Goal: Task Accomplishment & Management: Manage account settings

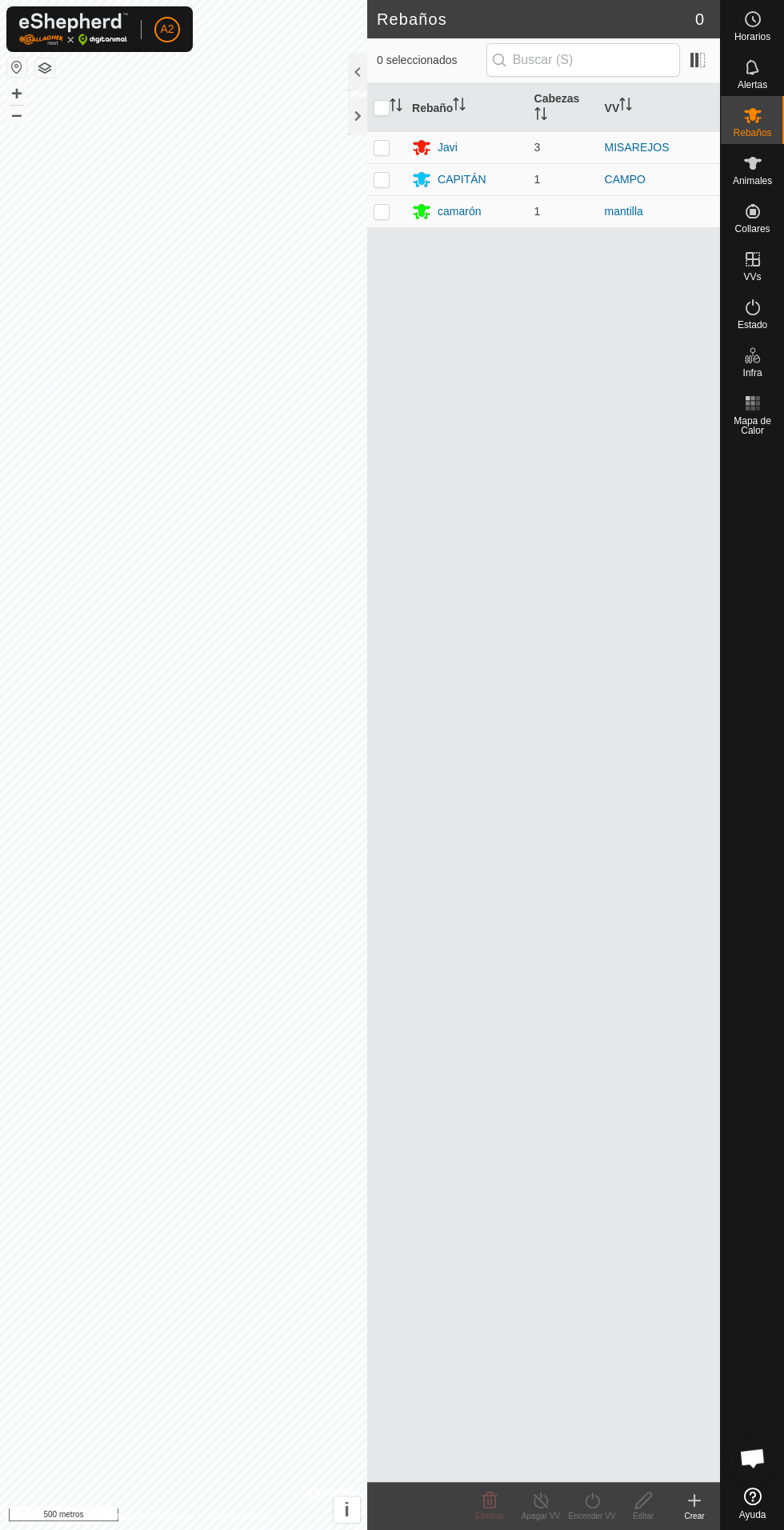
click at [453, 205] on font "camarón" at bounding box center [459, 211] width 43 height 13
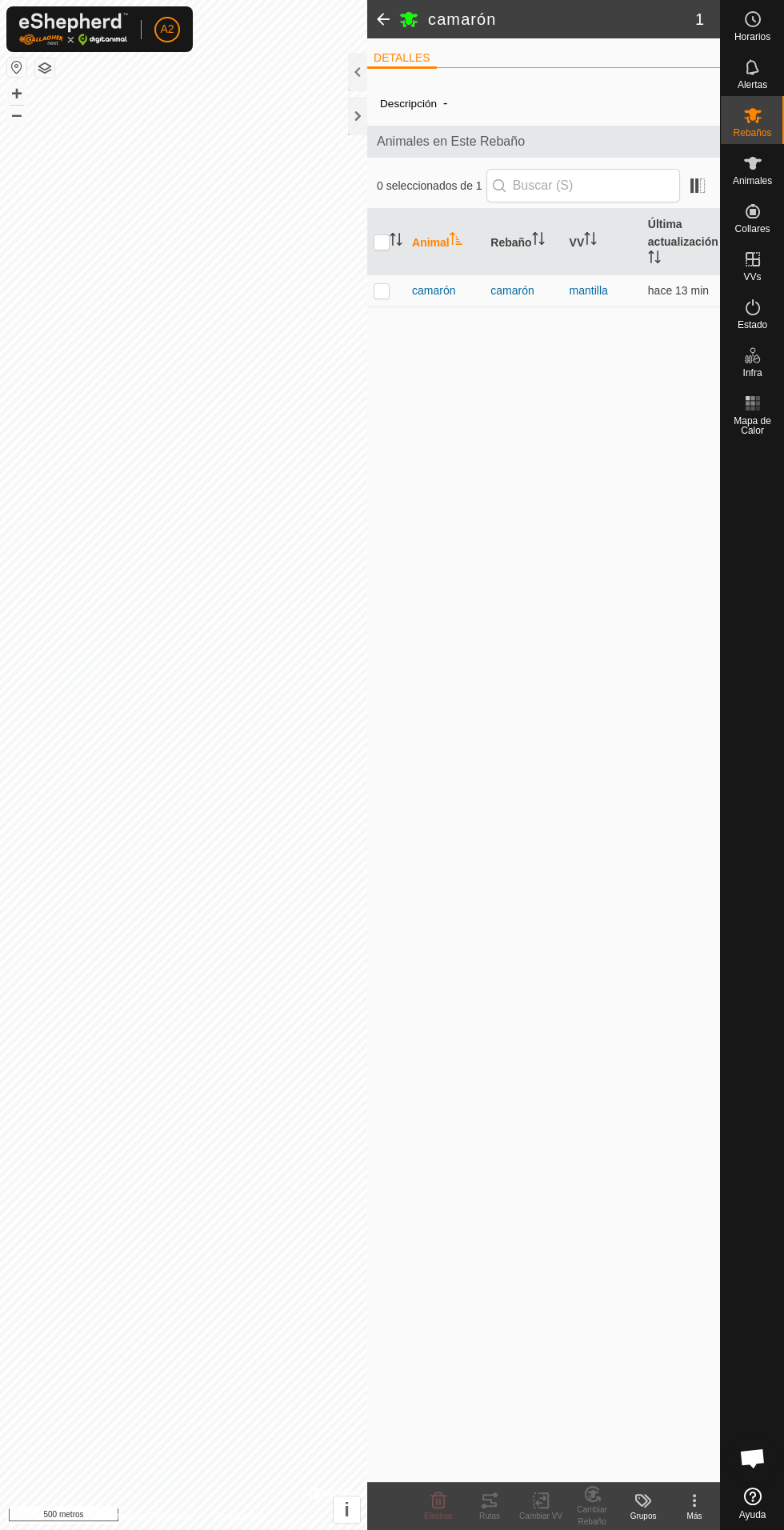
click at [438, 299] on span "camarón" at bounding box center [434, 291] width 43 height 17
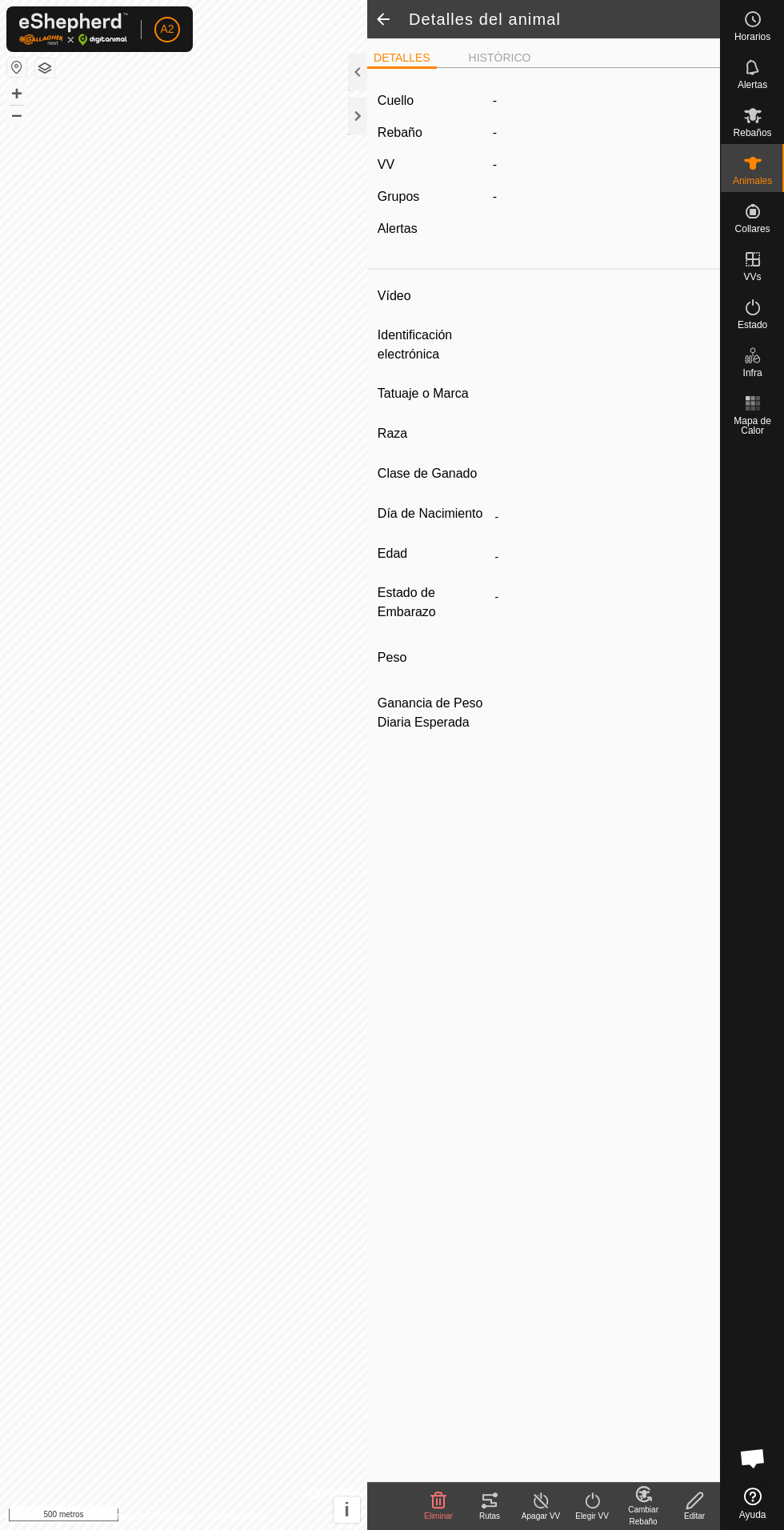
type input "camaron"
type input "-"
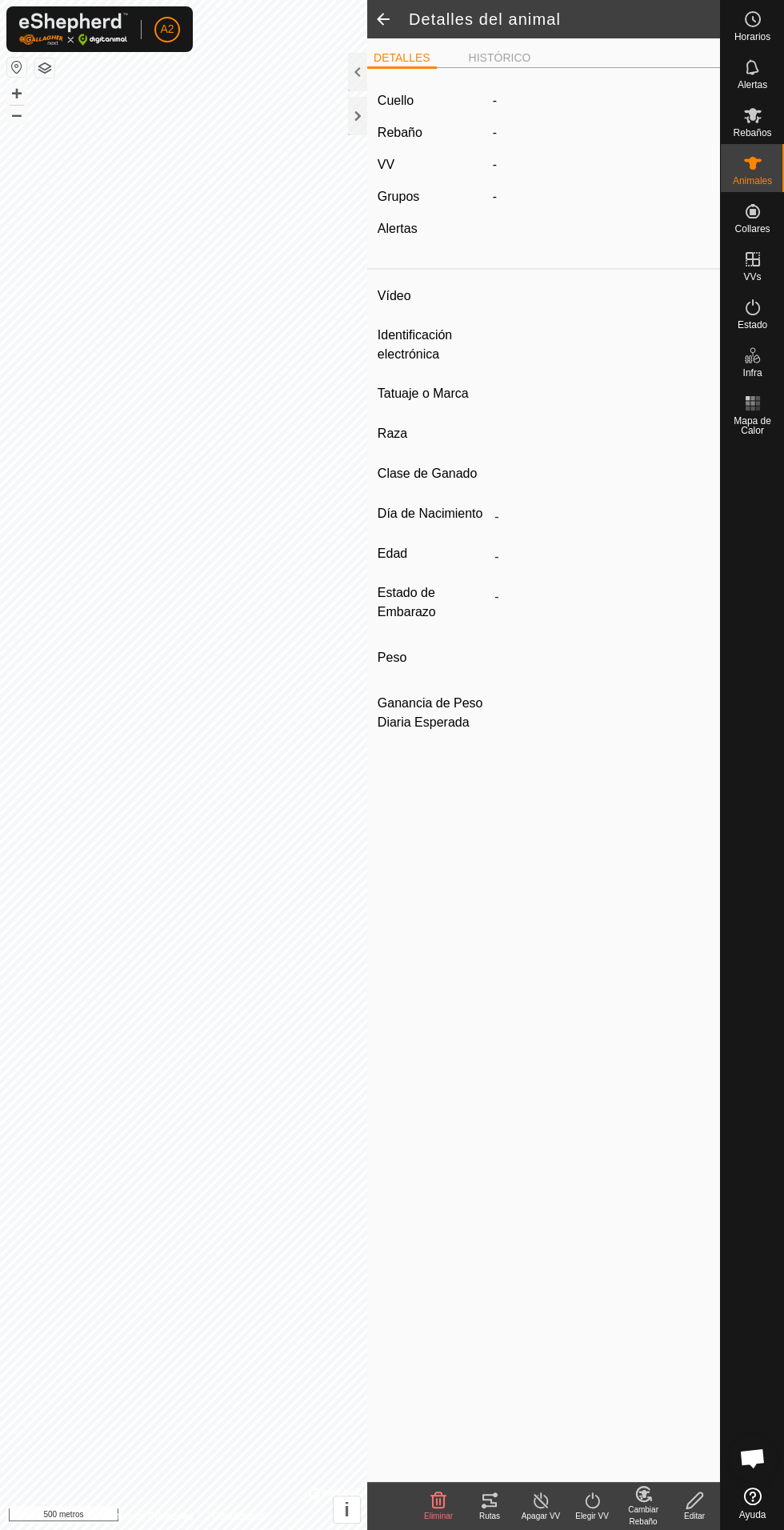
type input "0 kg"
type input "-"
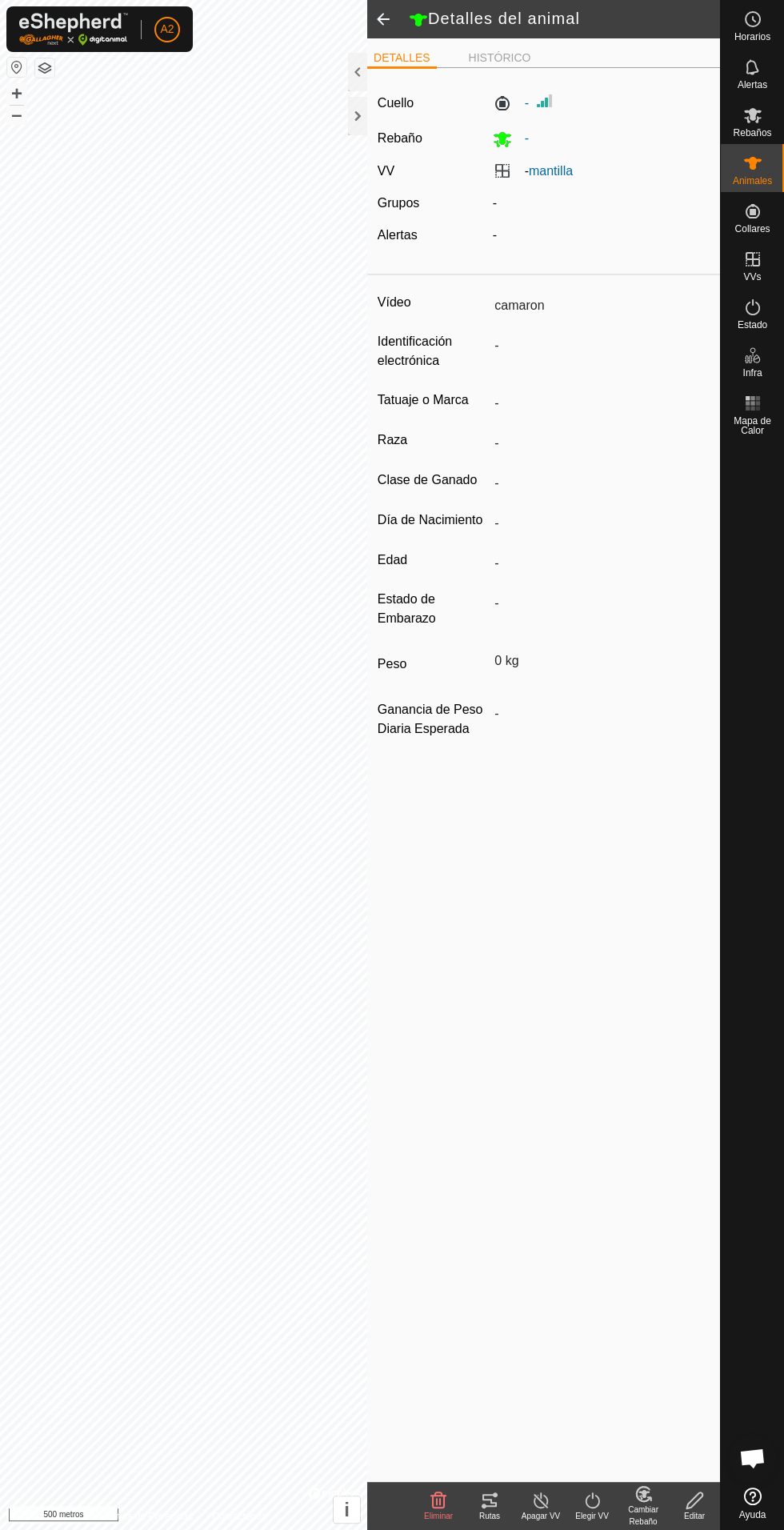
click at [499, 1501] on icon at bounding box center [489, 1500] width 19 height 19
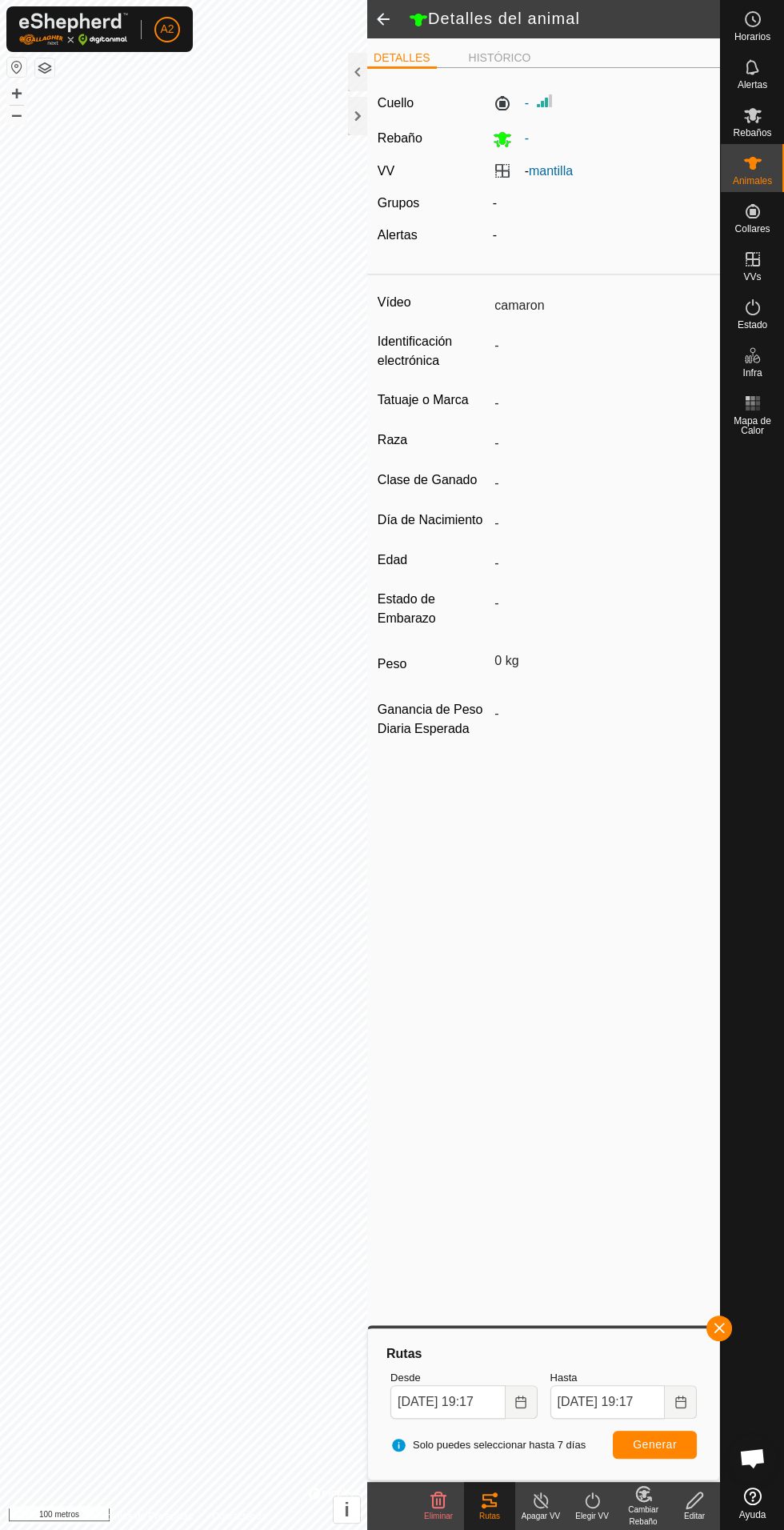
click at [360, 117] on div at bounding box center [358, 116] width 19 height 39
